Goal: Navigation & Orientation: Go to known website

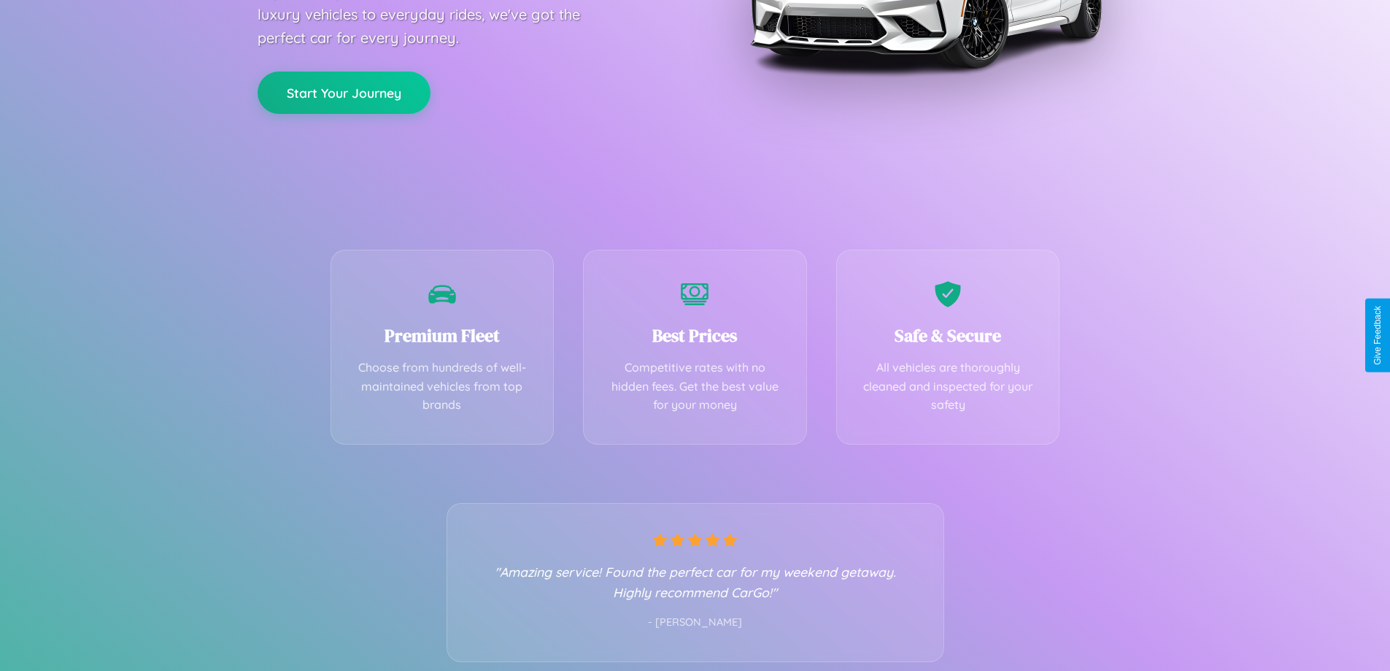
scroll to position [288, 0]
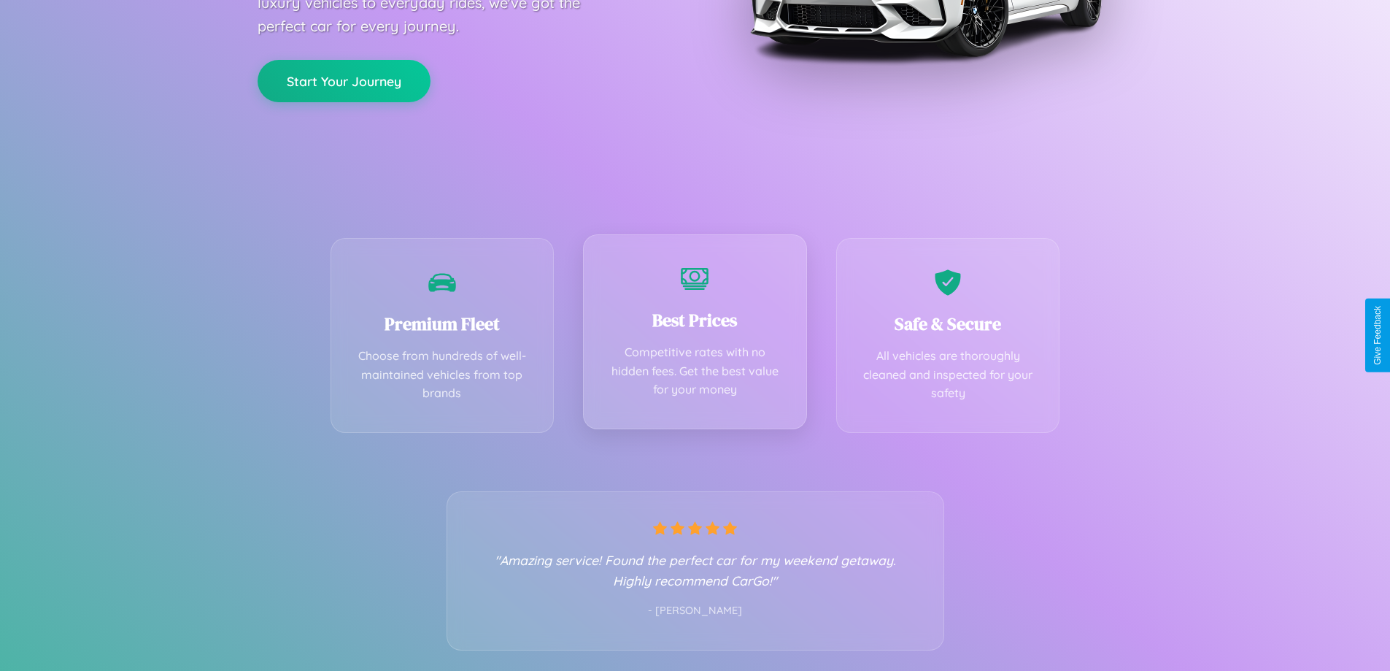
click at [695, 335] on div "Best Prices Competitive rates with no hidden fees. Get the best value for your …" at bounding box center [695, 331] width 224 height 195
click at [344, 80] on button "Start Your Journey" at bounding box center [344, 79] width 173 height 42
click at [344, 79] on button "Start Your Journey" at bounding box center [344, 79] width 173 height 42
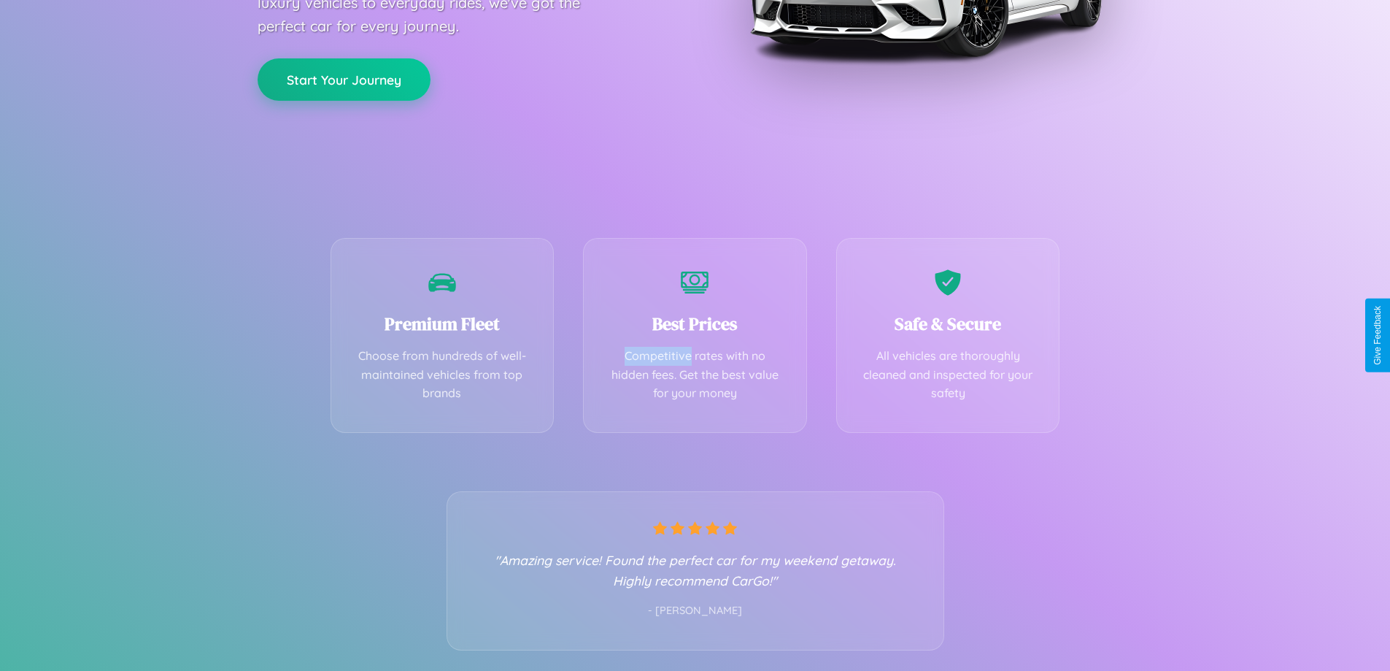
click at [344, 79] on button "Start Your Journey" at bounding box center [344, 79] width 173 height 42
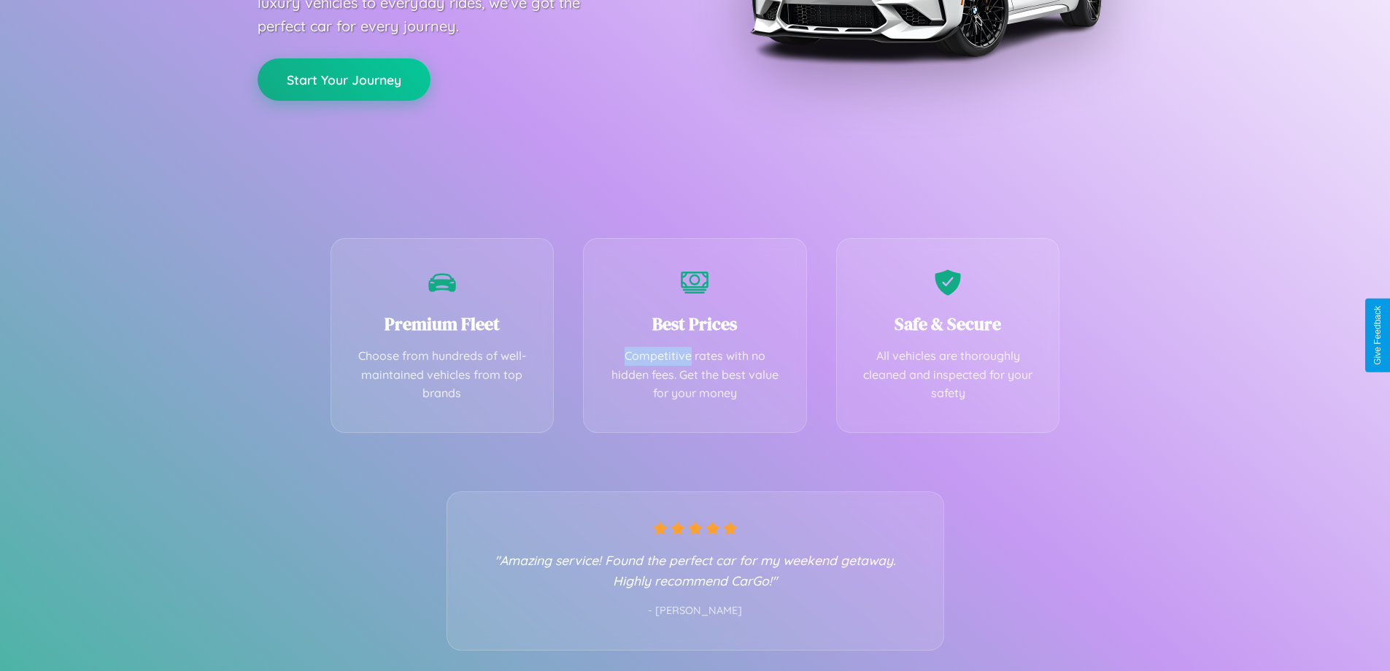
click at [344, 79] on button "Start Your Journey" at bounding box center [344, 79] width 173 height 42
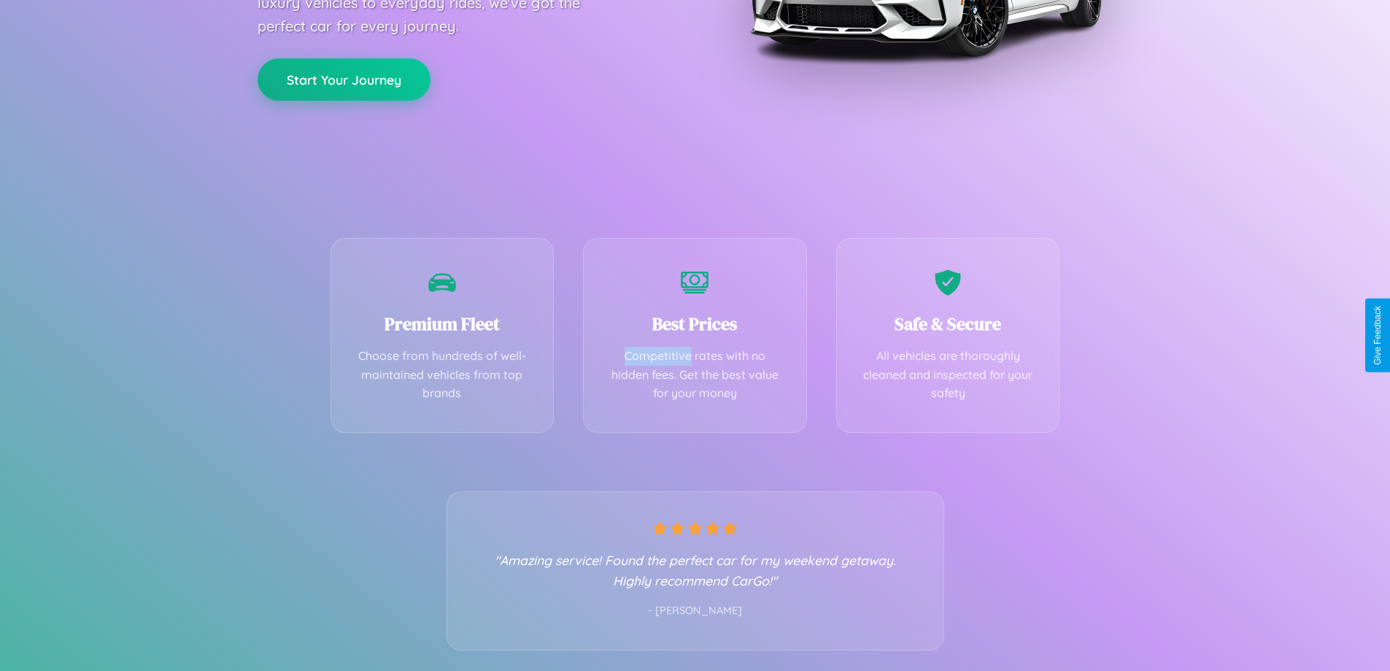
click at [344, 79] on button "Start Your Journey" at bounding box center [344, 79] width 173 height 42
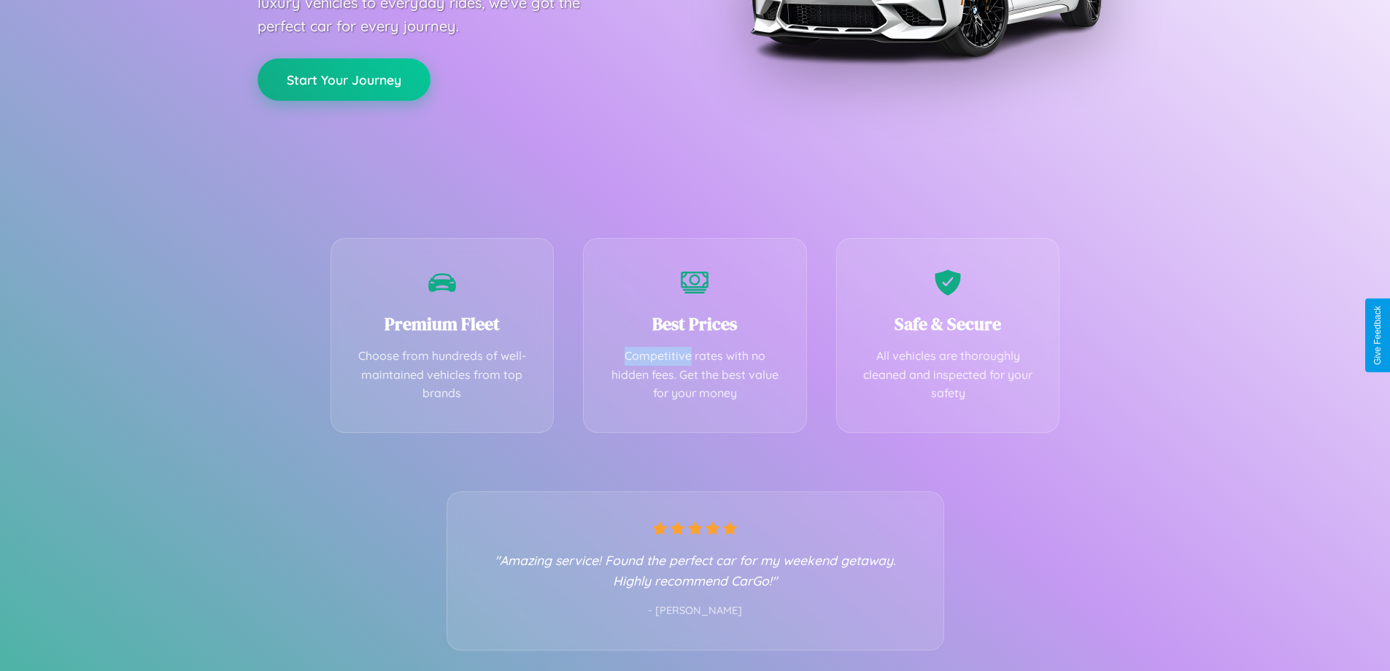
click at [344, 79] on button "Start Your Journey" at bounding box center [344, 79] width 173 height 42
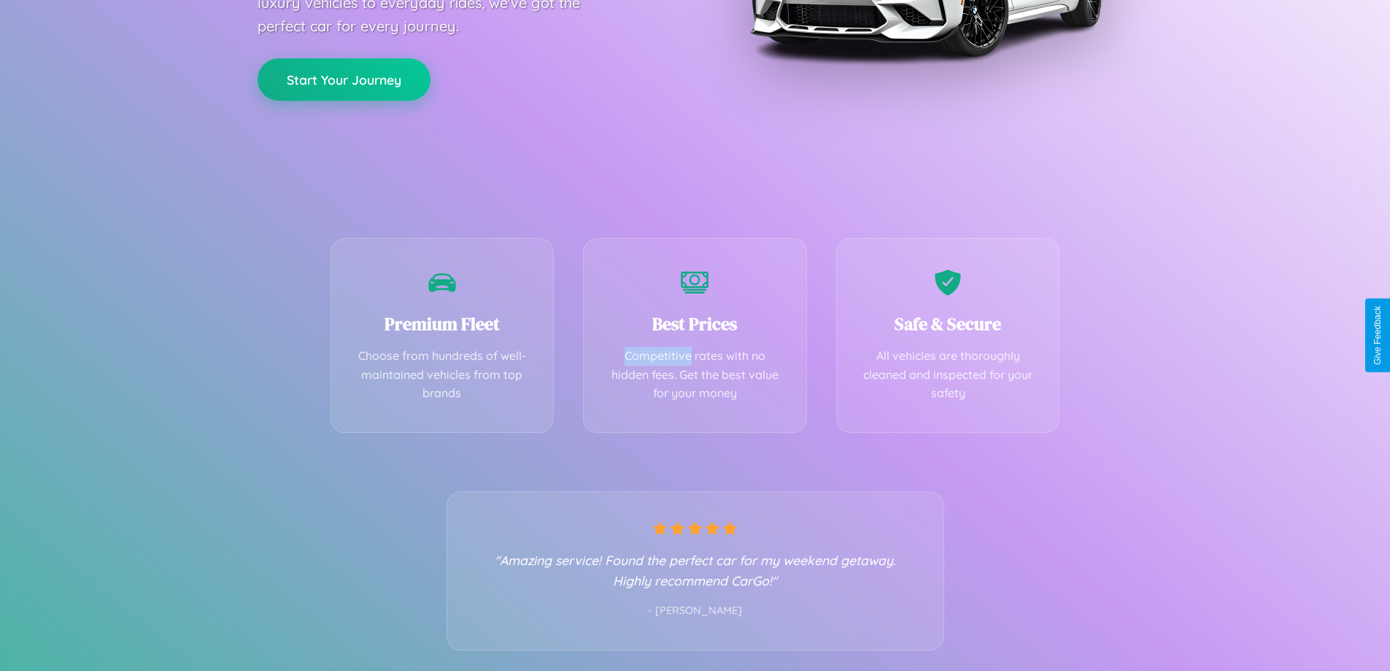
click at [344, 79] on button "Start Your Journey" at bounding box center [344, 79] width 173 height 42
